Goal: Information Seeking & Learning: Learn about a topic

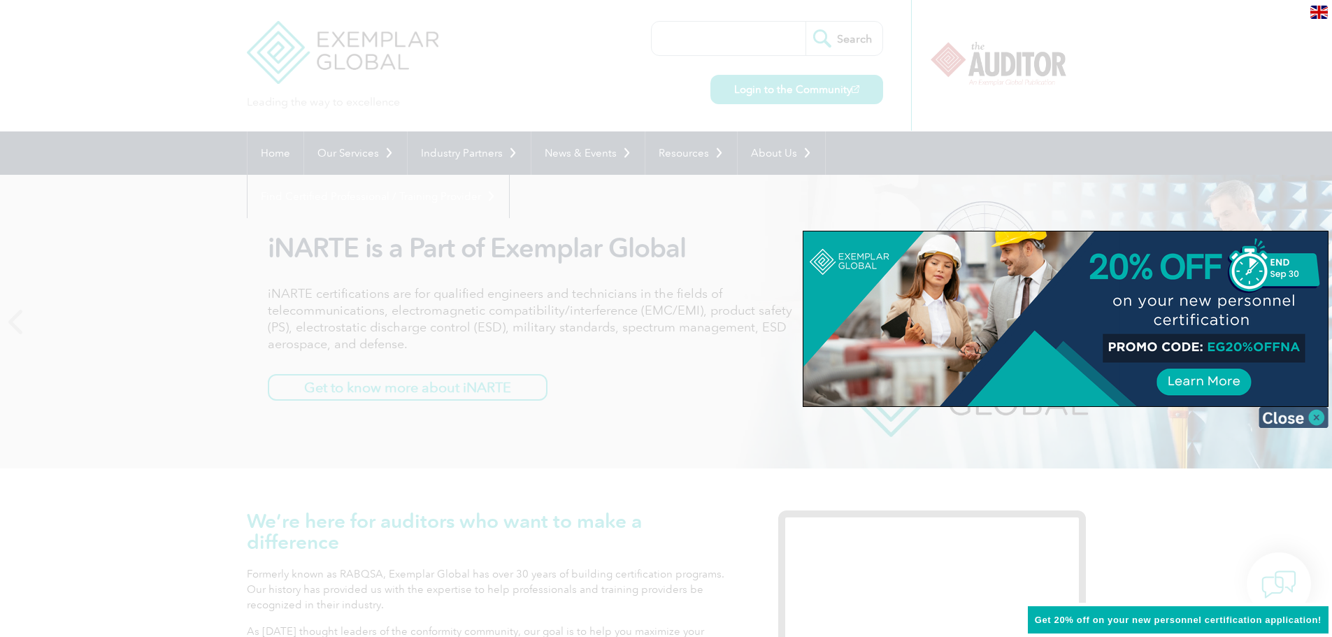
click at [1310, 413] on img at bounding box center [1294, 417] width 70 height 21
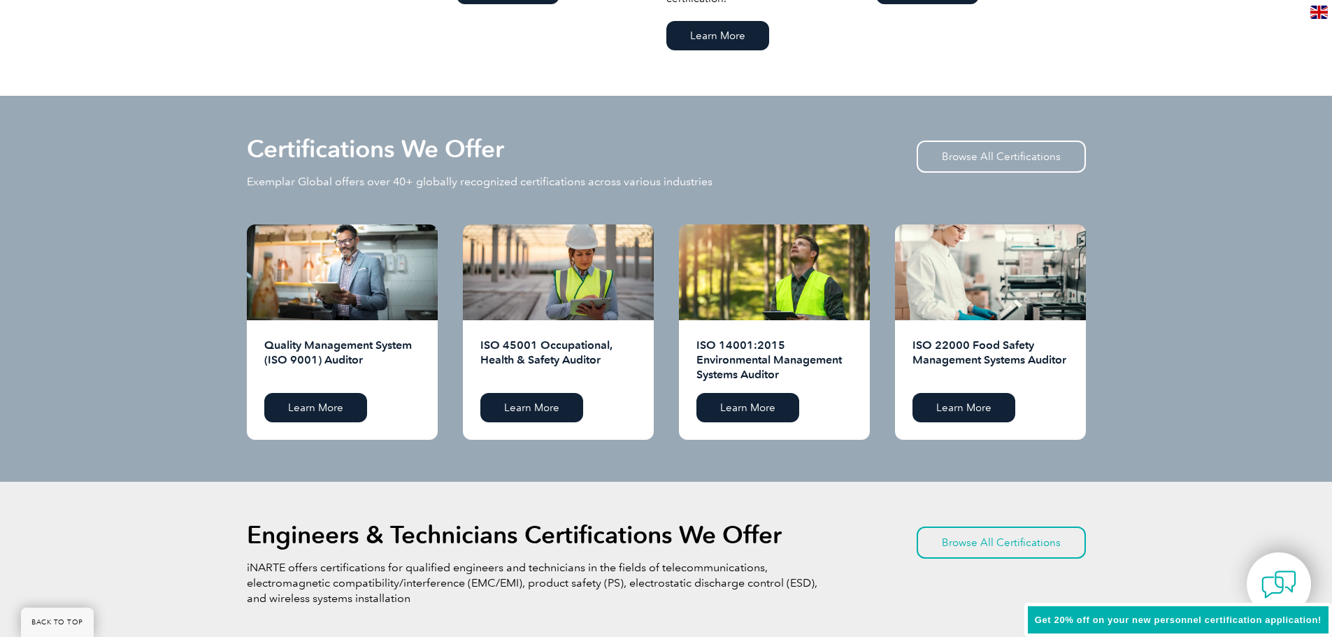
scroll to position [1259, 0]
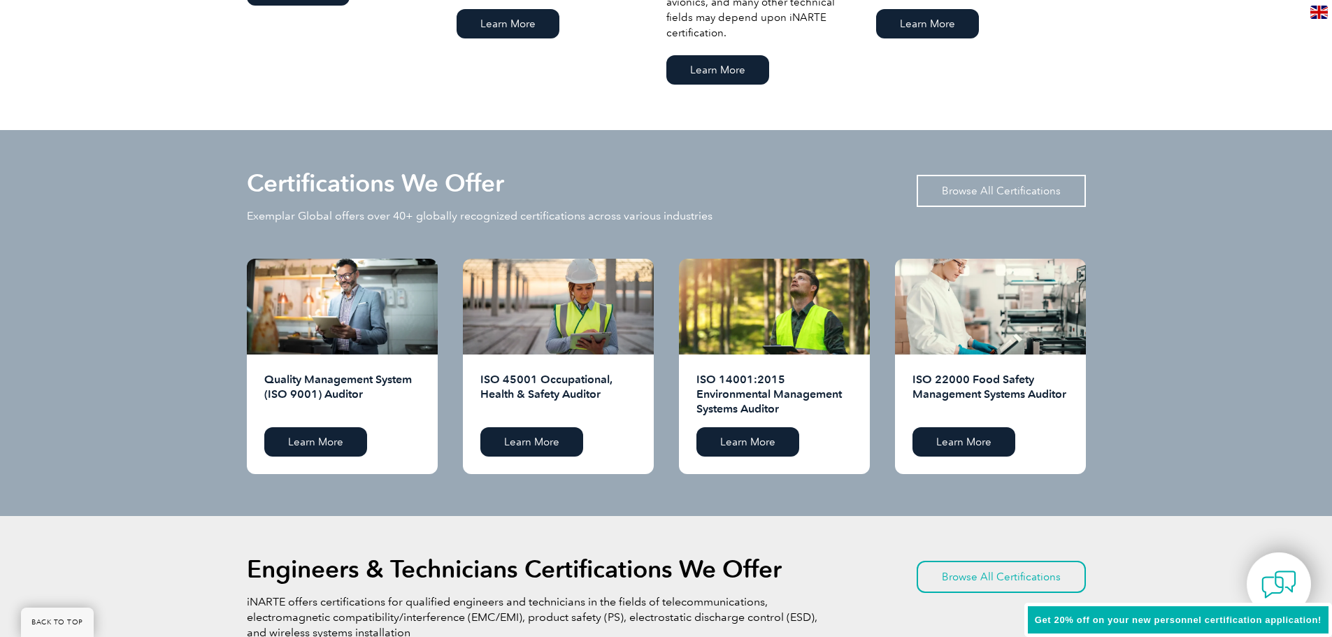
click at [970, 188] on link "Browse All Certifications" at bounding box center [1001, 191] width 169 height 32
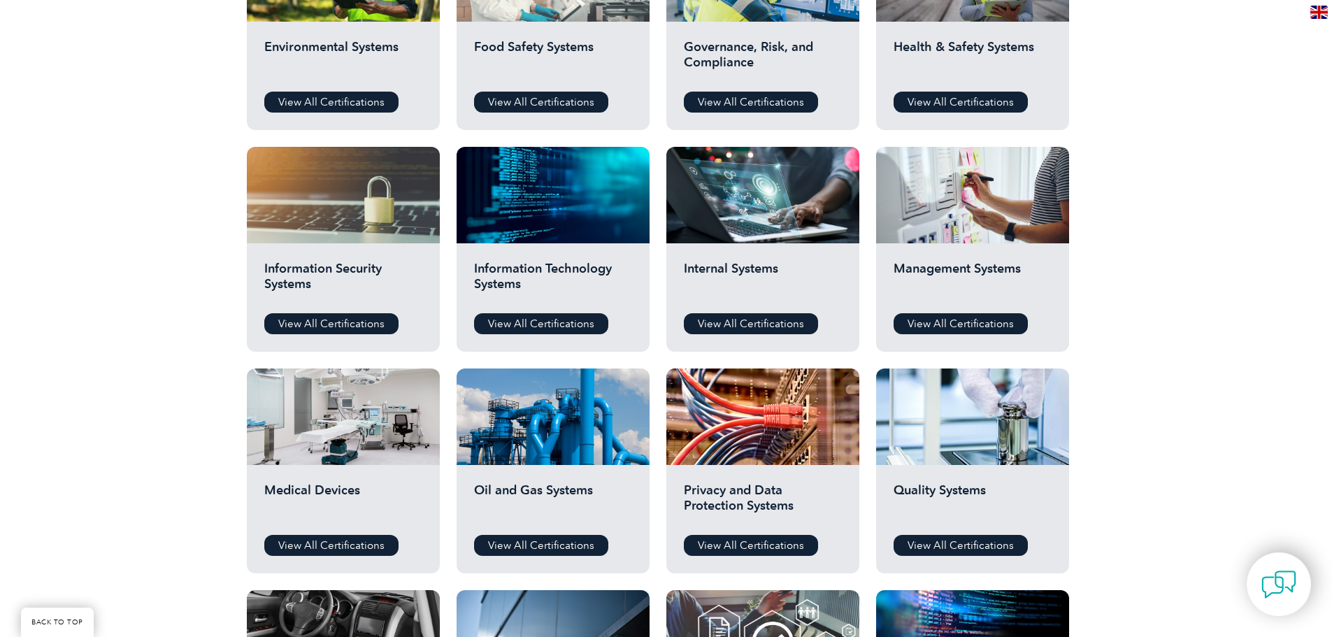
scroll to position [629, 0]
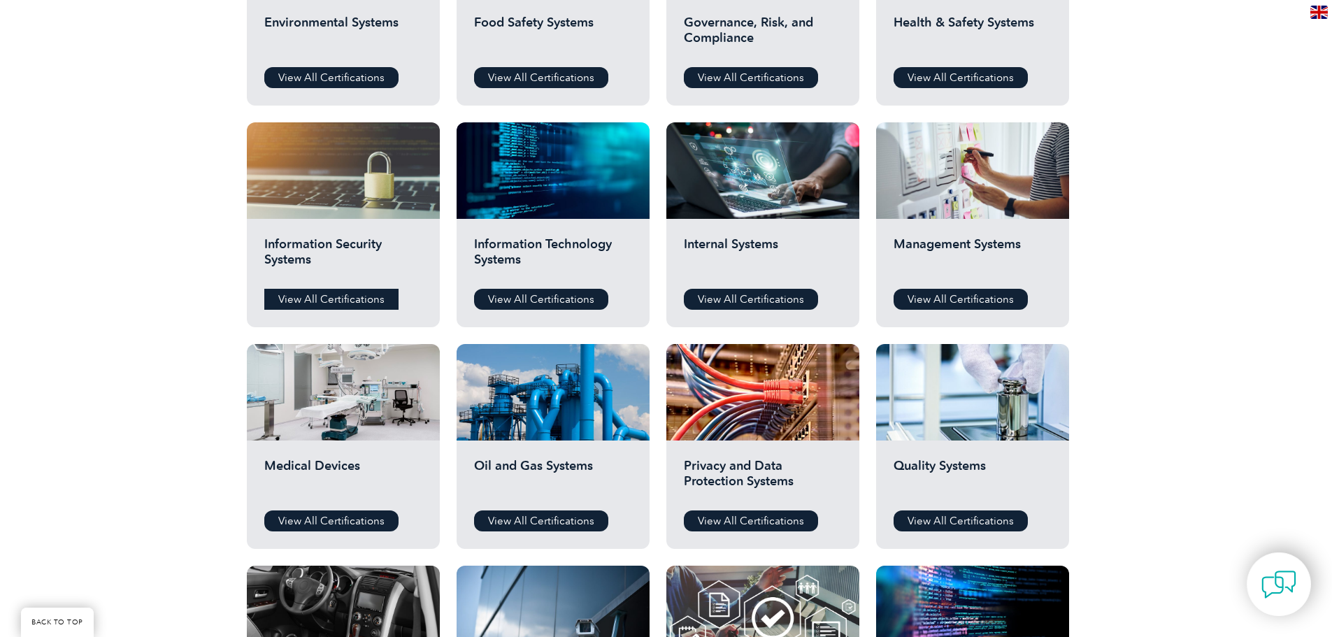
click at [308, 297] on link "View All Certifications" at bounding box center [331, 299] width 134 height 21
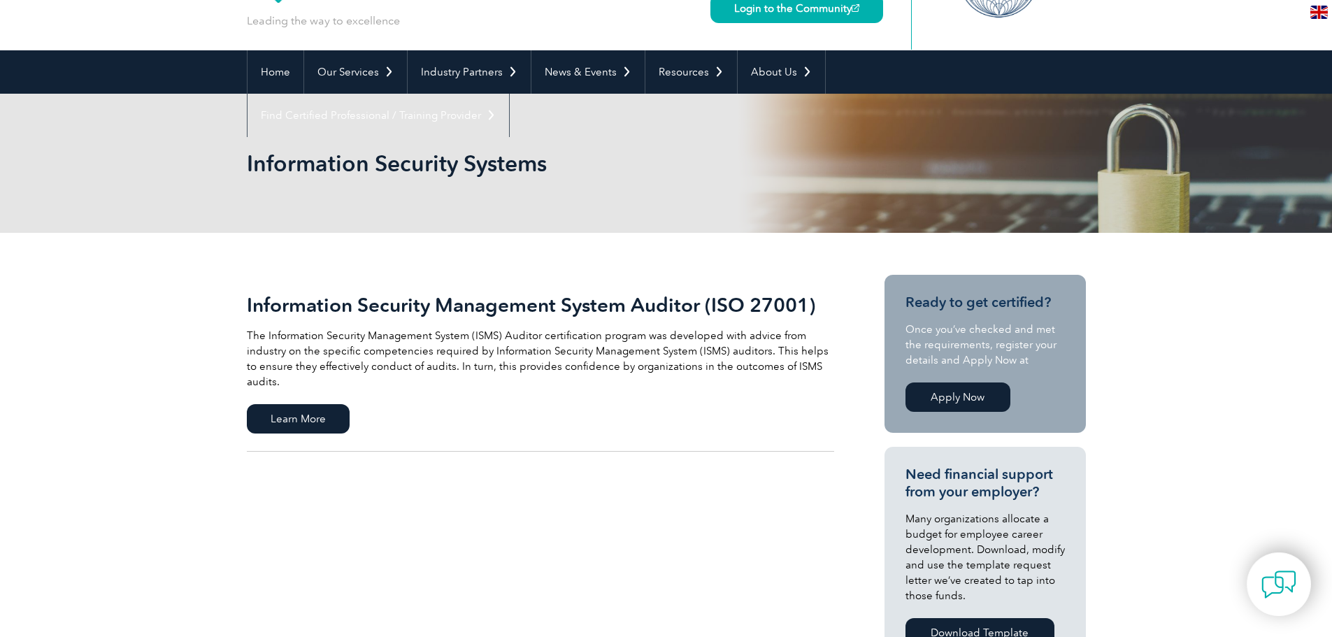
scroll to position [80, 0]
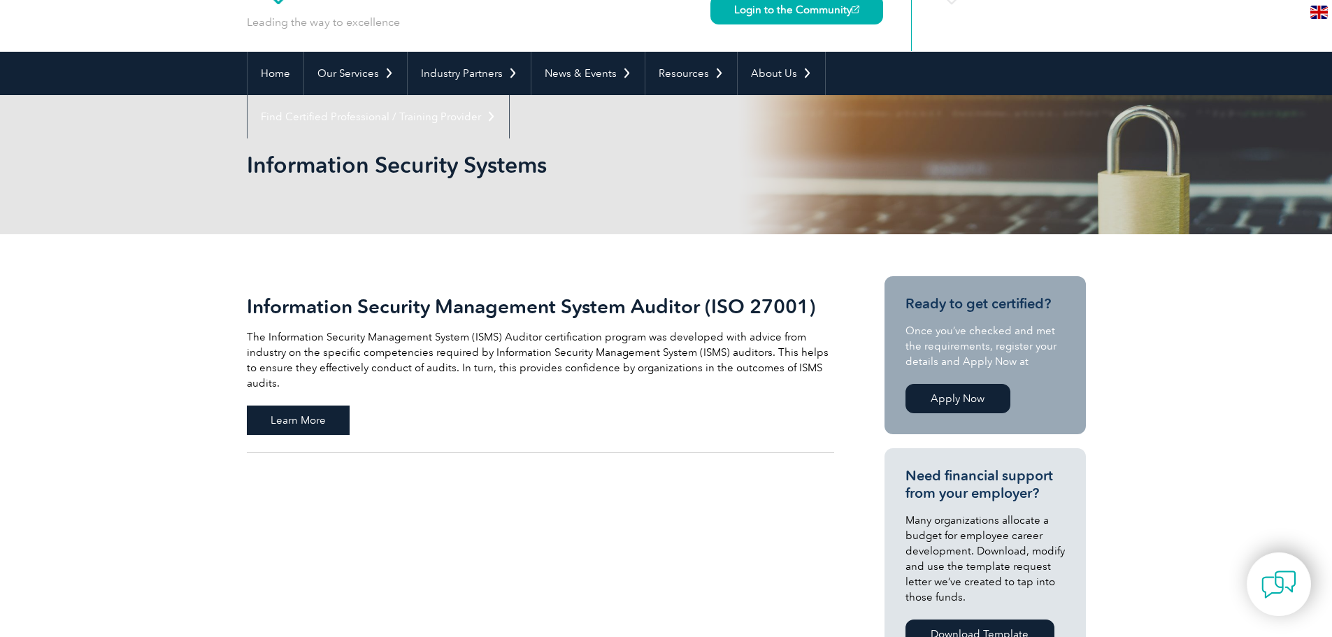
click at [298, 406] on span "Learn More" at bounding box center [298, 420] width 103 height 29
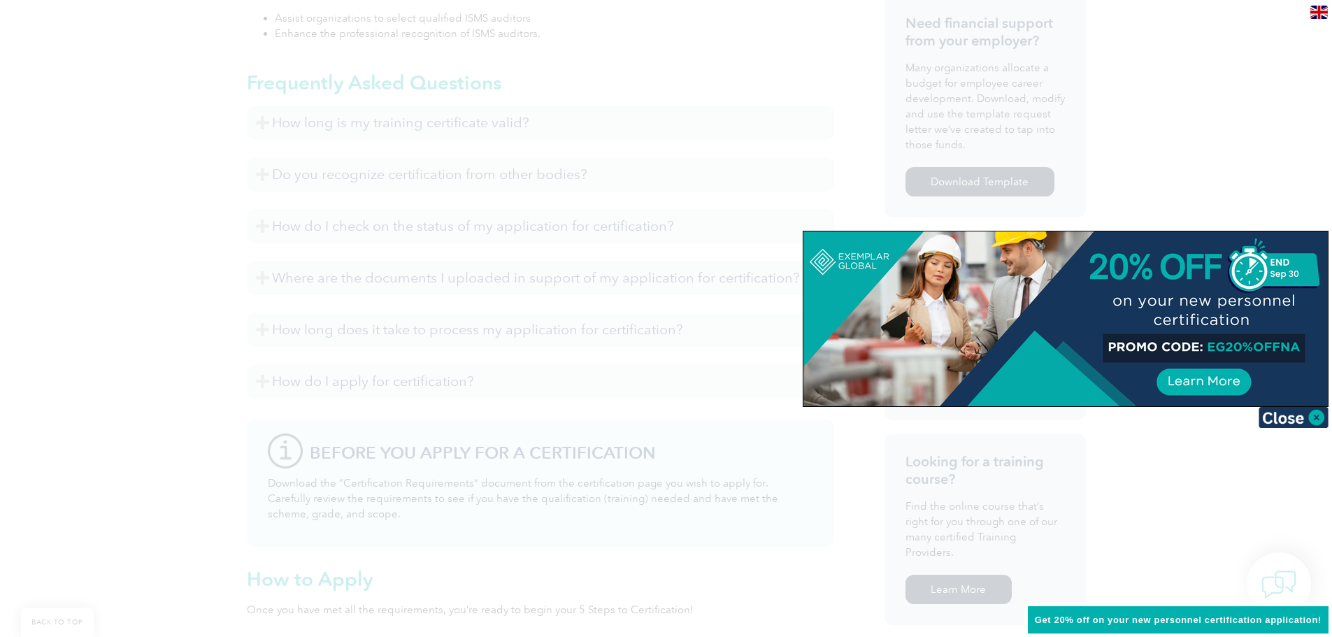
scroll to position [710, 0]
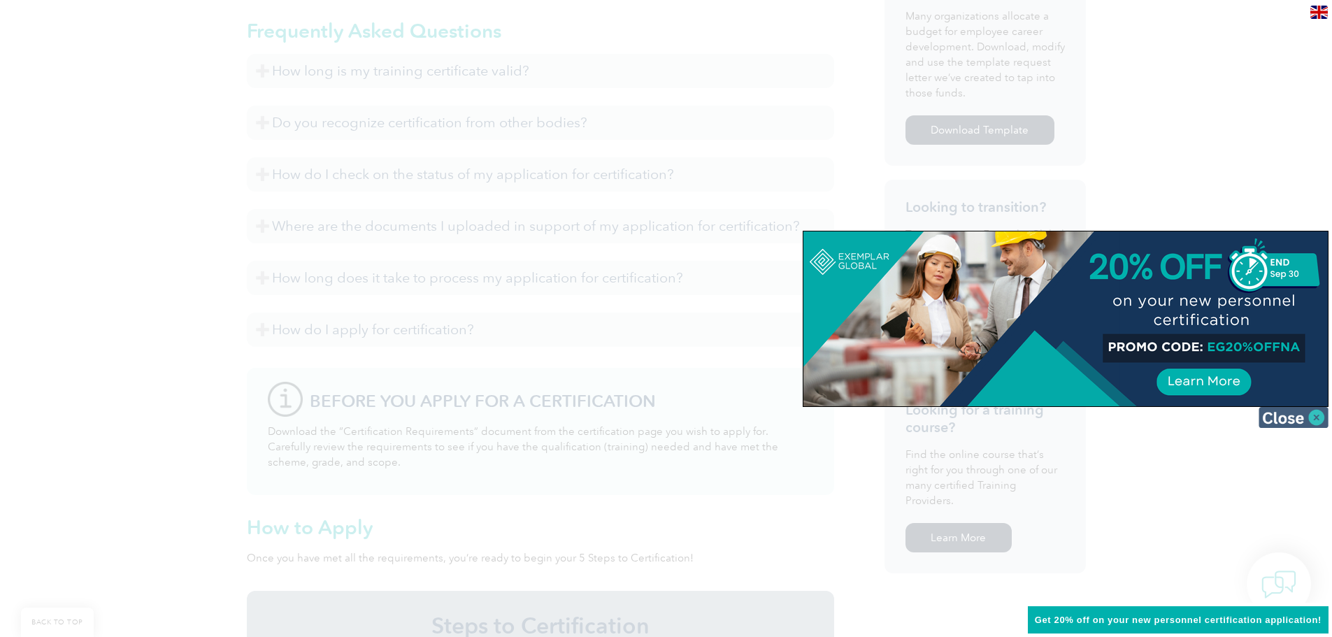
click at [1315, 427] on img at bounding box center [1294, 417] width 70 height 21
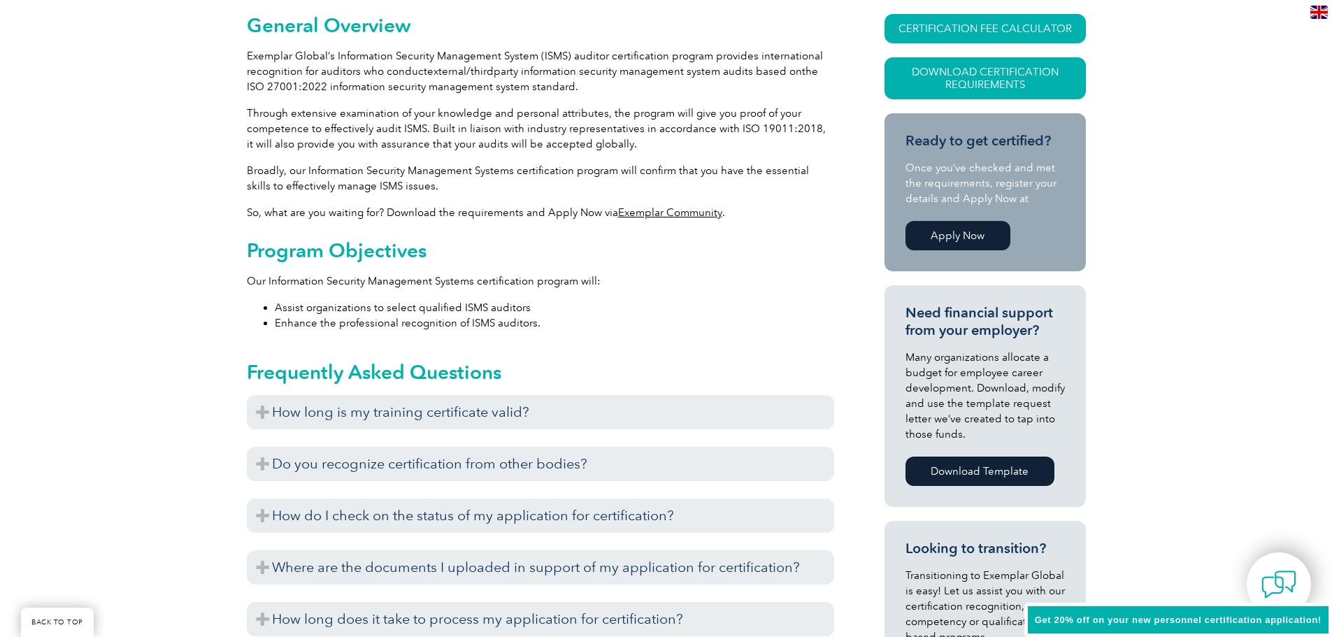
scroll to position [361, 0]
